Goal: Navigation & Orientation: Find specific page/section

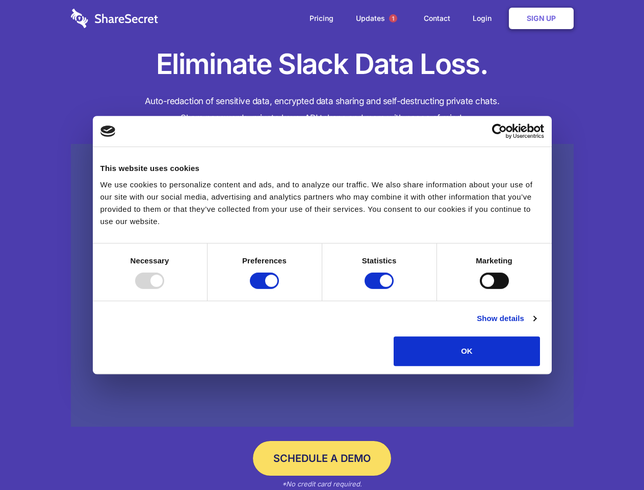
click at [164, 289] on div at bounding box center [149, 280] width 29 height 16
click at [279, 289] on input "Preferences" at bounding box center [264, 280] width 29 height 16
checkbox input "false"
click at [380, 289] on input "Statistics" at bounding box center [379, 280] width 29 height 16
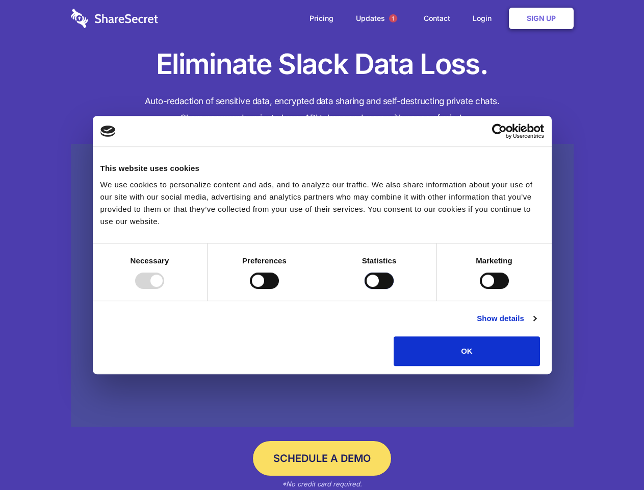
checkbox input "false"
click at [480, 289] on input "Marketing" at bounding box center [494, 280] width 29 height 16
checkbox input "true"
click at [536, 324] on link "Show details" at bounding box center [506, 318] width 59 height 12
click at [0, 0] on li "Necessary 7 Necessary cookies help make a website usable by enabling basic func…" at bounding box center [0, 0] width 0 height 0
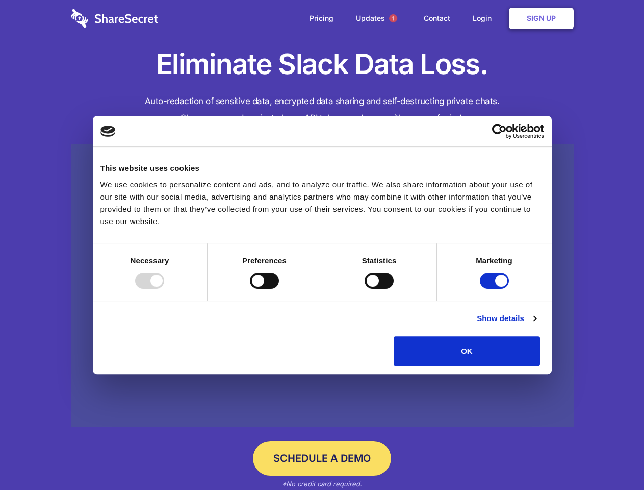
click at [393, 18] on span "1" at bounding box center [393, 18] width 8 height 8
